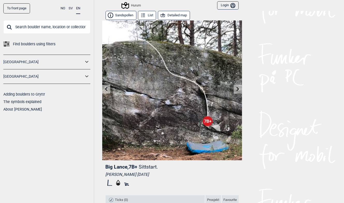
click at [162, 15] on icon at bounding box center [163, 16] width 6 height 6
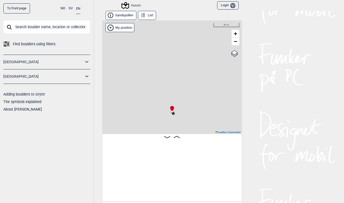
scroll to position [0, 1051]
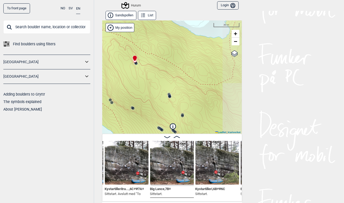
drag, startPoint x: 217, startPoint y: 91, endPoint x: 179, endPoint y: 39, distance: 64.3
click at [179, 39] on div "Hurum" at bounding box center [172, 76] width 140 height 113
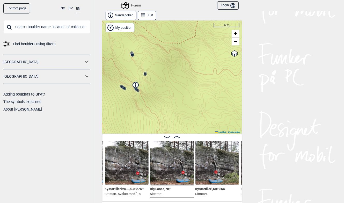
drag, startPoint x: 187, startPoint y: 107, endPoint x: 150, endPoint y: 67, distance: 54.4
click at [150, 67] on div "Hurum" at bounding box center [172, 76] width 140 height 113
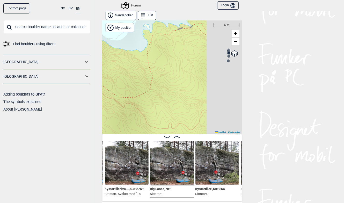
drag, startPoint x: 202, startPoint y: 58, endPoint x: 157, endPoint y: 112, distance: 70.5
click at [157, 112] on div "Hurum" at bounding box center [172, 76] width 140 height 113
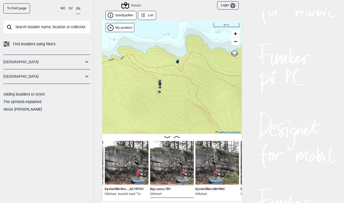
drag, startPoint x: 212, startPoint y: 79, endPoint x: 143, endPoint y: 110, distance: 75.7
click at [143, 110] on div "Hurum" at bounding box center [172, 76] width 140 height 113
click at [234, 42] on span "−" at bounding box center [235, 41] width 3 height 6
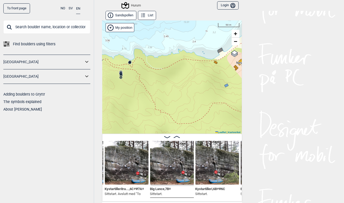
drag, startPoint x: 227, startPoint y: 105, endPoint x: 160, endPoint y: 70, distance: 75.8
click at [160, 70] on div "Hurum" at bounding box center [172, 76] width 140 height 113
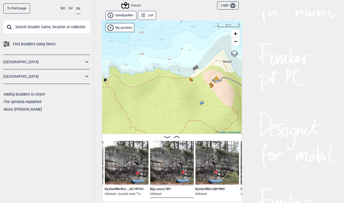
drag, startPoint x: 207, startPoint y: 75, endPoint x: 205, endPoint y: 104, distance: 29.4
click at [205, 104] on div "Hurum" at bounding box center [172, 76] width 140 height 113
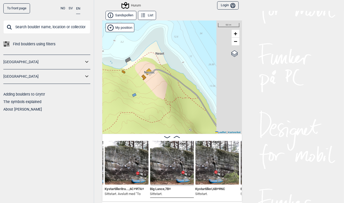
drag, startPoint x: 209, startPoint y: 113, endPoint x: 134, endPoint y: 106, distance: 74.7
click at [134, 106] on div "Hurum" at bounding box center [172, 76] width 140 height 113
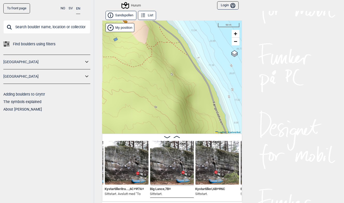
drag, startPoint x: 196, startPoint y: 112, endPoint x: 187, endPoint y: 61, distance: 51.6
click at [187, 61] on div "Hurum" at bounding box center [172, 76] width 140 height 113
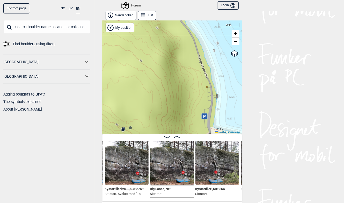
drag, startPoint x: 215, startPoint y: 117, endPoint x: 200, endPoint y: 69, distance: 50.5
click at [200, 69] on div "Hurum" at bounding box center [172, 76] width 140 height 113
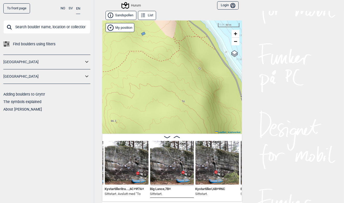
drag, startPoint x: 172, startPoint y: 71, endPoint x: 220, endPoint y: 120, distance: 69.3
click at [220, 120] on div "Hurum" at bounding box center [172, 76] width 140 height 113
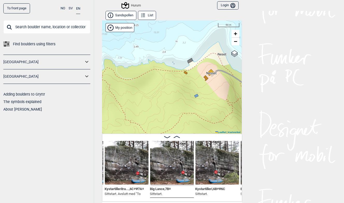
drag, startPoint x: 175, startPoint y: 81, endPoint x: 223, endPoint y: 136, distance: 72.9
click at [223, 136] on div "Sandspollen List Hurum" at bounding box center [172, 106] width 140 height 191
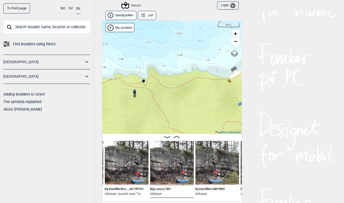
drag, startPoint x: 170, startPoint y: 101, endPoint x: 214, endPoint y: 110, distance: 44.3
click at [214, 110] on div "Hurum" at bounding box center [172, 76] width 140 height 113
click at [133, 92] on icon at bounding box center [135, 94] width 4 height 4
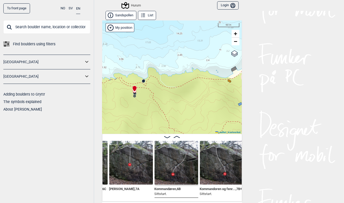
scroll to position [0, 2870]
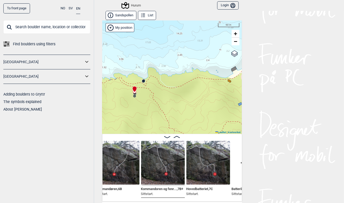
scroll to position [0, 2918]
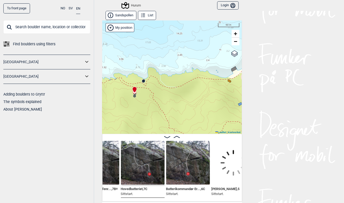
scroll to position [0, 2988]
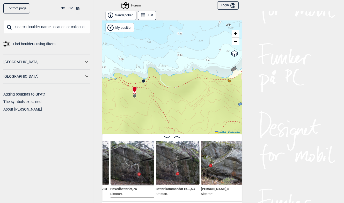
click at [106, 165] on img at bounding box center [87, 163] width 44 height 44
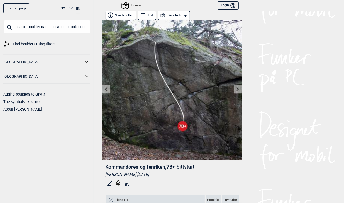
click at [237, 89] on icon at bounding box center [238, 89] width 3 height 4
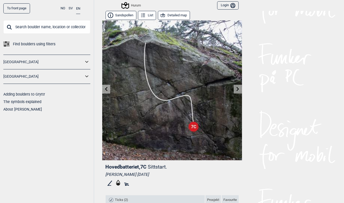
click at [105, 87] on icon at bounding box center [106, 89] width 3 height 4
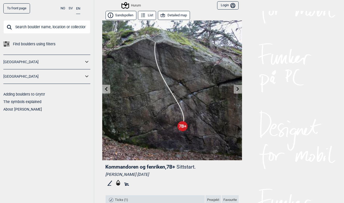
click at [175, 15] on button "Detailed map" at bounding box center [174, 15] width 32 height 9
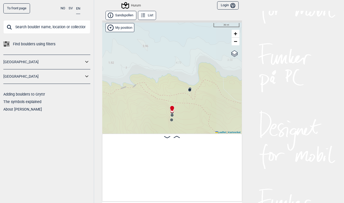
scroll to position [0, 2890]
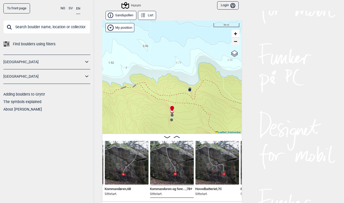
click at [234, 44] on span "−" at bounding box center [235, 41] width 3 height 6
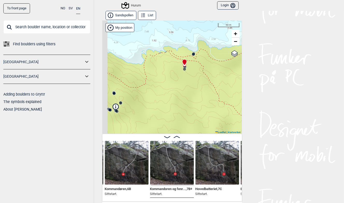
drag, startPoint x: 156, startPoint y: 103, endPoint x: 169, endPoint y: 56, distance: 48.5
click at [169, 56] on div "Hurum" at bounding box center [172, 76] width 140 height 113
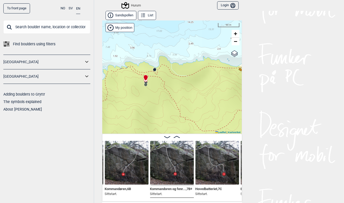
drag, startPoint x: 191, startPoint y: 93, endPoint x: 146, endPoint y: 110, distance: 48.0
click at [146, 110] on div "Hurum" at bounding box center [172, 76] width 140 height 113
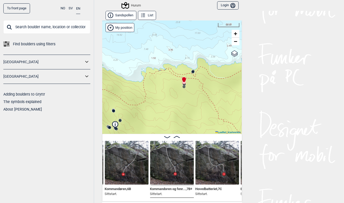
drag, startPoint x: 129, startPoint y: 103, endPoint x: 189, endPoint y: 104, distance: 60.7
click at [189, 104] on div "Hurum" at bounding box center [172, 76] width 140 height 113
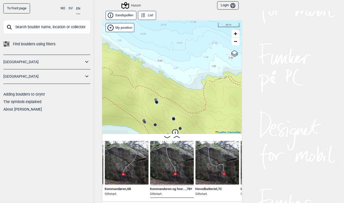
drag, startPoint x: 134, startPoint y: 106, endPoint x: 179, endPoint y: 115, distance: 45.5
click at [179, 115] on div "Hurum" at bounding box center [172, 76] width 140 height 113
click at [154, 98] on icon at bounding box center [156, 100] width 4 height 4
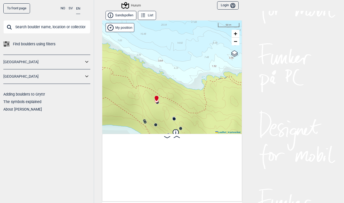
scroll to position [0, 1139]
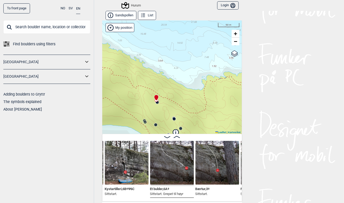
click at [131, 169] on img at bounding box center [127, 163] width 44 height 44
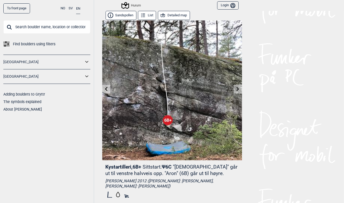
click at [169, 16] on button "Detailed map" at bounding box center [174, 15] width 32 height 9
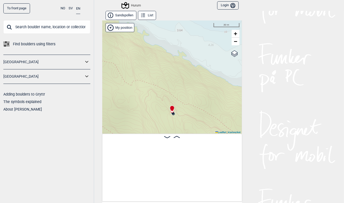
scroll to position [0, 1095]
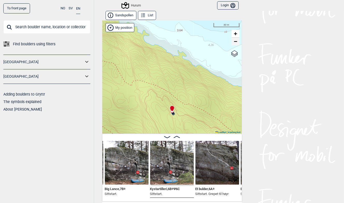
click at [235, 43] on span "−" at bounding box center [235, 41] width 3 height 6
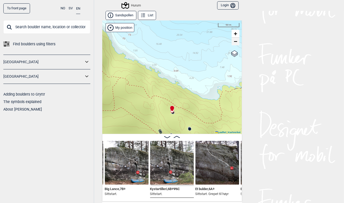
click at [235, 43] on span "−" at bounding box center [235, 41] width 3 height 6
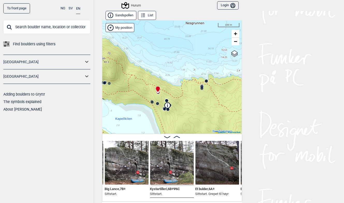
drag, startPoint x: 206, startPoint y: 112, endPoint x: 191, endPoint y: 92, distance: 25.0
click at [191, 92] on div "Hurum" at bounding box center [172, 76] width 140 height 113
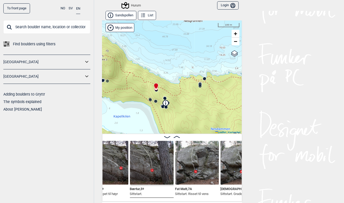
scroll to position [0, 1209]
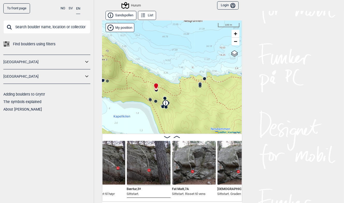
click at [202, 170] on img at bounding box center [194, 163] width 44 height 44
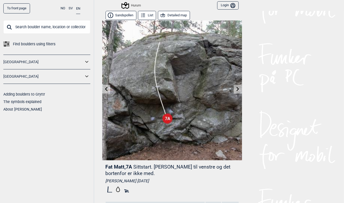
click at [166, 17] on button "Detailed map" at bounding box center [174, 15] width 32 height 9
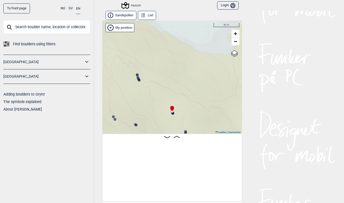
scroll to position [0, 1226]
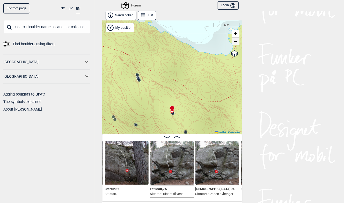
click at [235, 43] on span "−" at bounding box center [235, 41] width 3 height 6
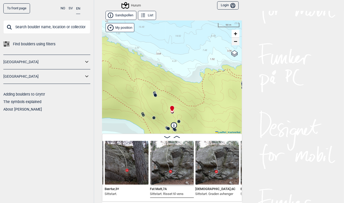
click at [235, 43] on span "−" at bounding box center [235, 41] width 3 height 6
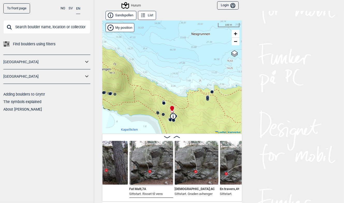
scroll to position [0, 1257]
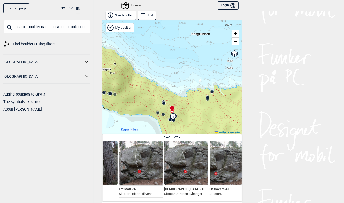
drag, startPoint x: 157, startPoint y: 186, endPoint x: 150, endPoint y: 176, distance: 11.6
click at [150, 176] on div "Fat Matt , 7A Sittstart. Risset til vens" at bounding box center [141, 169] width 44 height 57
click at [146, 161] on img at bounding box center [141, 163] width 44 height 44
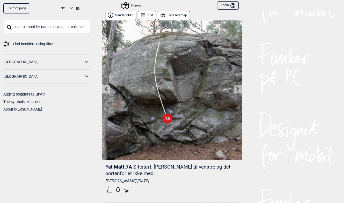
click at [236, 91] on icon at bounding box center [238, 89] width 4 height 4
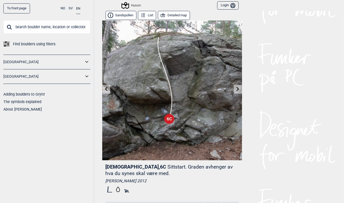
click at [105, 90] on icon at bounding box center [106, 89] width 3 height 4
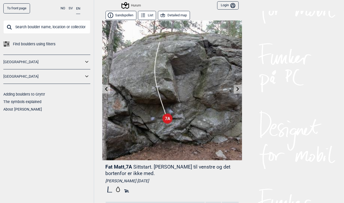
click at [237, 90] on icon at bounding box center [238, 89] width 3 height 4
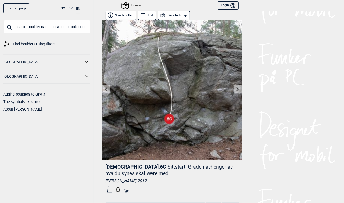
click at [237, 90] on icon at bounding box center [238, 89] width 3 height 4
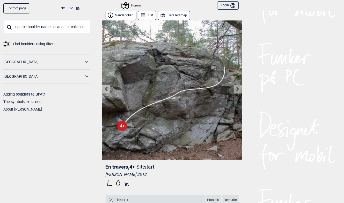
click at [237, 90] on icon at bounding box center [238, 89] width 3 height 4
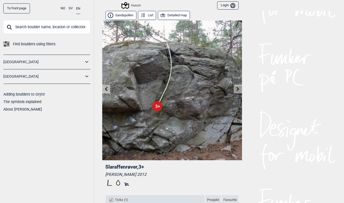
click at [237, 90] on icon at bounding box center [238, 89] width 3 height 4
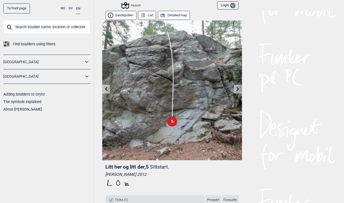
click at [237, 90] on icon at bounding box center [238, 89] width 3 height 4
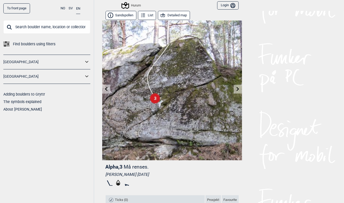
click at [237, 90] on icon at bounding box center [238, 89] width 3 height 4
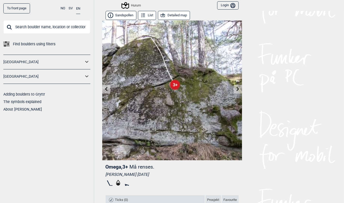
click at [237, 90] on icon at bounding box center [238, 89] width 3 height 4
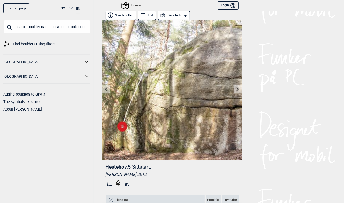
click at [237, 90] on icon at bounding box center [238, 89] width 3 height 4
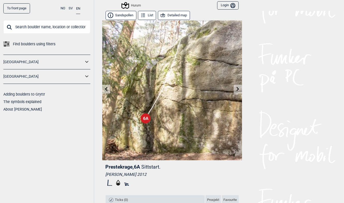
click at [237, 90] on icon at bounding box center [238, 89] width 3 height 4
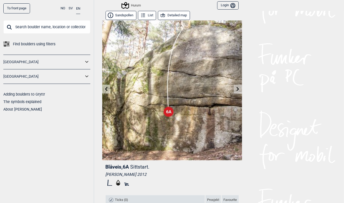
click at [237, 90] on icon at bounding box center [238, 89] width 3 height 4
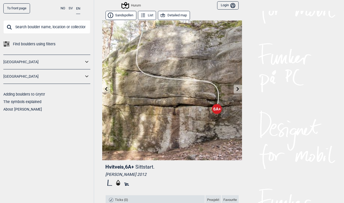
click at [237, 90] on icon at bounding box center [238, 89] width 3 height 4
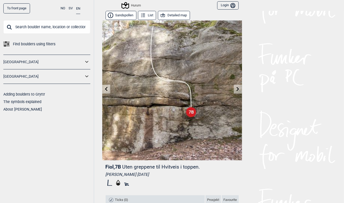
click at [237, 90] on icon at bounding box center [238, 89] width 3 height 4
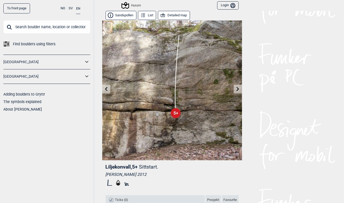
click at [237, 90] on icon at bounding box center [238, 89] width 3 height 4
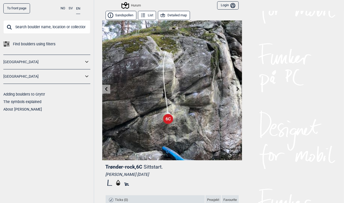
click at [237, 89] on icon at bounding box center [238, 89] width 3 height 4
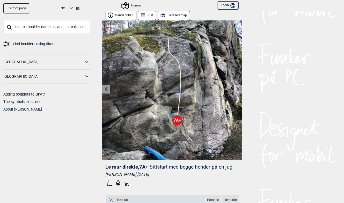
click at [237, 89] on icon at bounding box center [238, 89] width 3 height 4
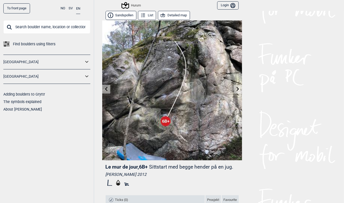
click at [236, 89] on icon at bounding box center [238, 89] width 4 height 4
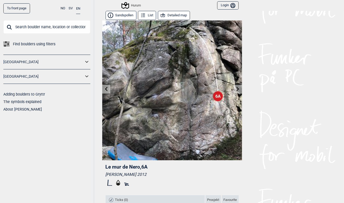
click at [105, 89] on icon at bounding box center [106, 89] width 4 height 4
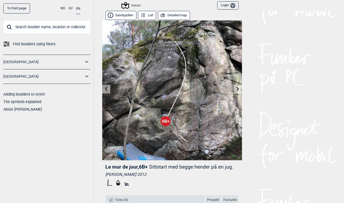
click at [105, 89] on icon at bounding box center [106, 89] width 4 height 4
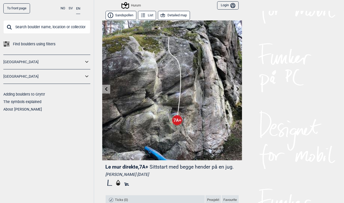
click at [168, 15] on button "Detailed map" at bounding box center [174, 15] width 32 height 9
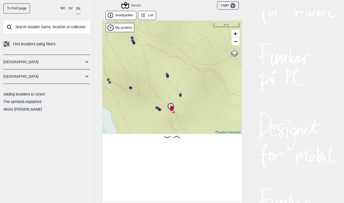
scroll to position [0, 1839]
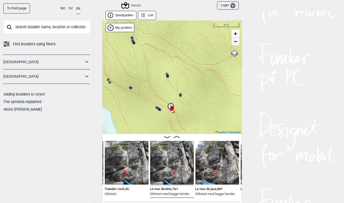
click at [234, 43] on span "−" at bounding box center [235, 41] width 3 height 6
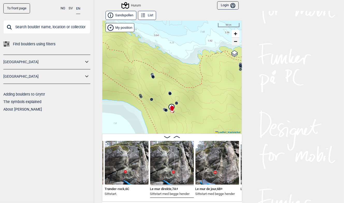
click at [234, 43] on span "−" at bounding box center [235, 41] width 3 height 6
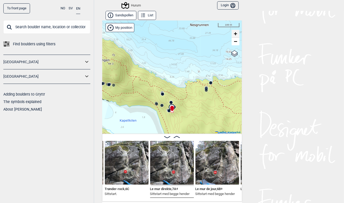
click at [234, 32] on span "+" at bounding box center [235, 33] width 3 height 6
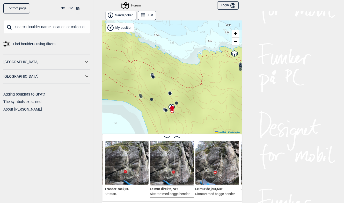
click at [169, 94] on circle at bounding box center [170, 93] width 3 height 3
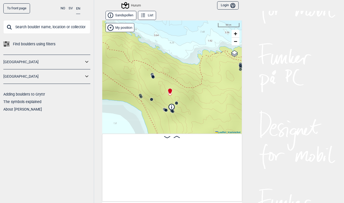
scroll to position [0, 1401]
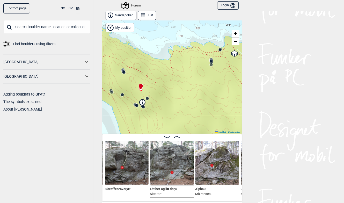
drag, startPoint x: 222, startPoint y: 110, endPoint x: 193, endPoint y: 105, distance: 29.6
click at [193, 105] on div "Hurum" at bounding box center [172, 76] width 140 height 113
